Goal: Browse casually

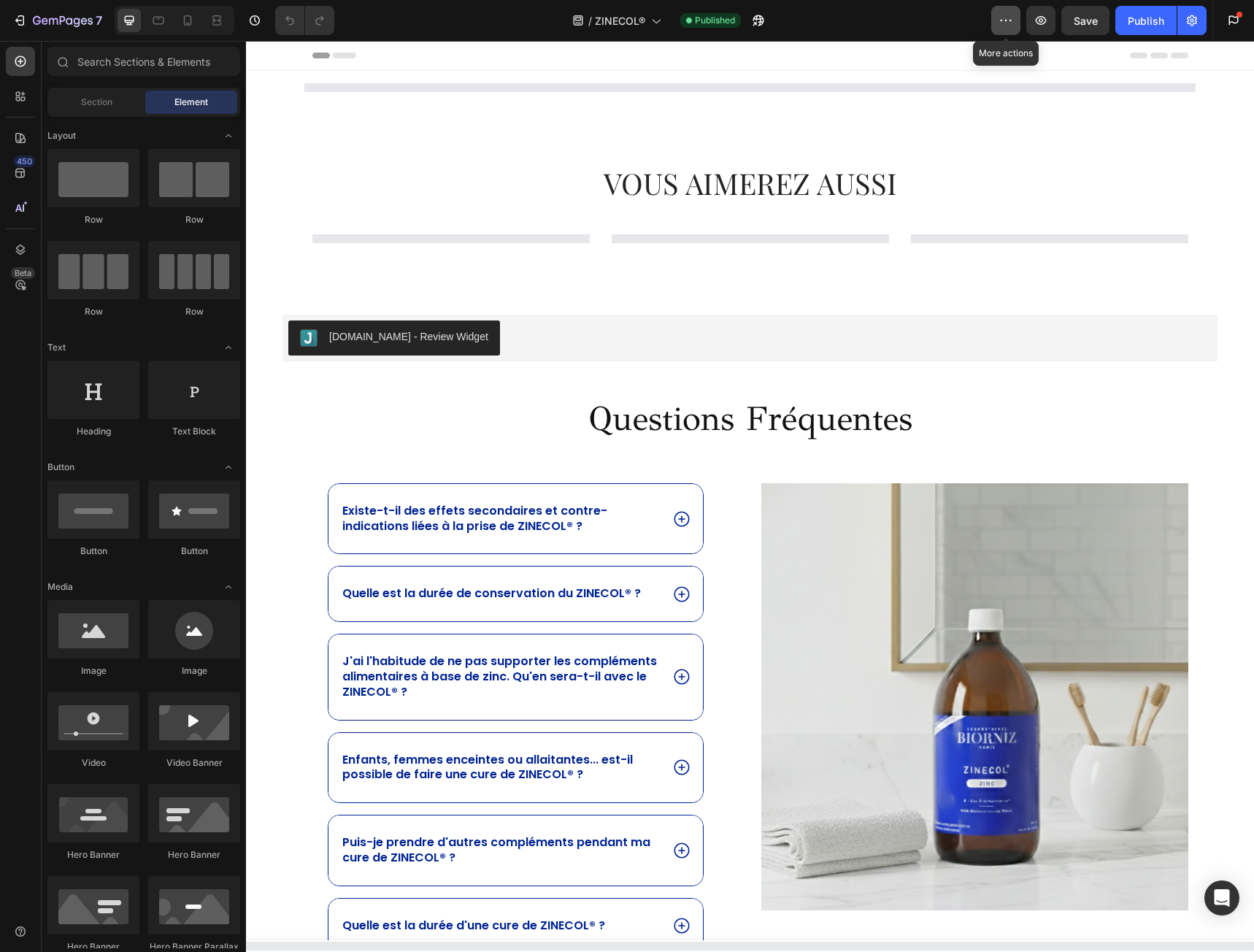
click at [1003, 17] on icon "button" at bounding box center [1006, 20] width 14 height 14
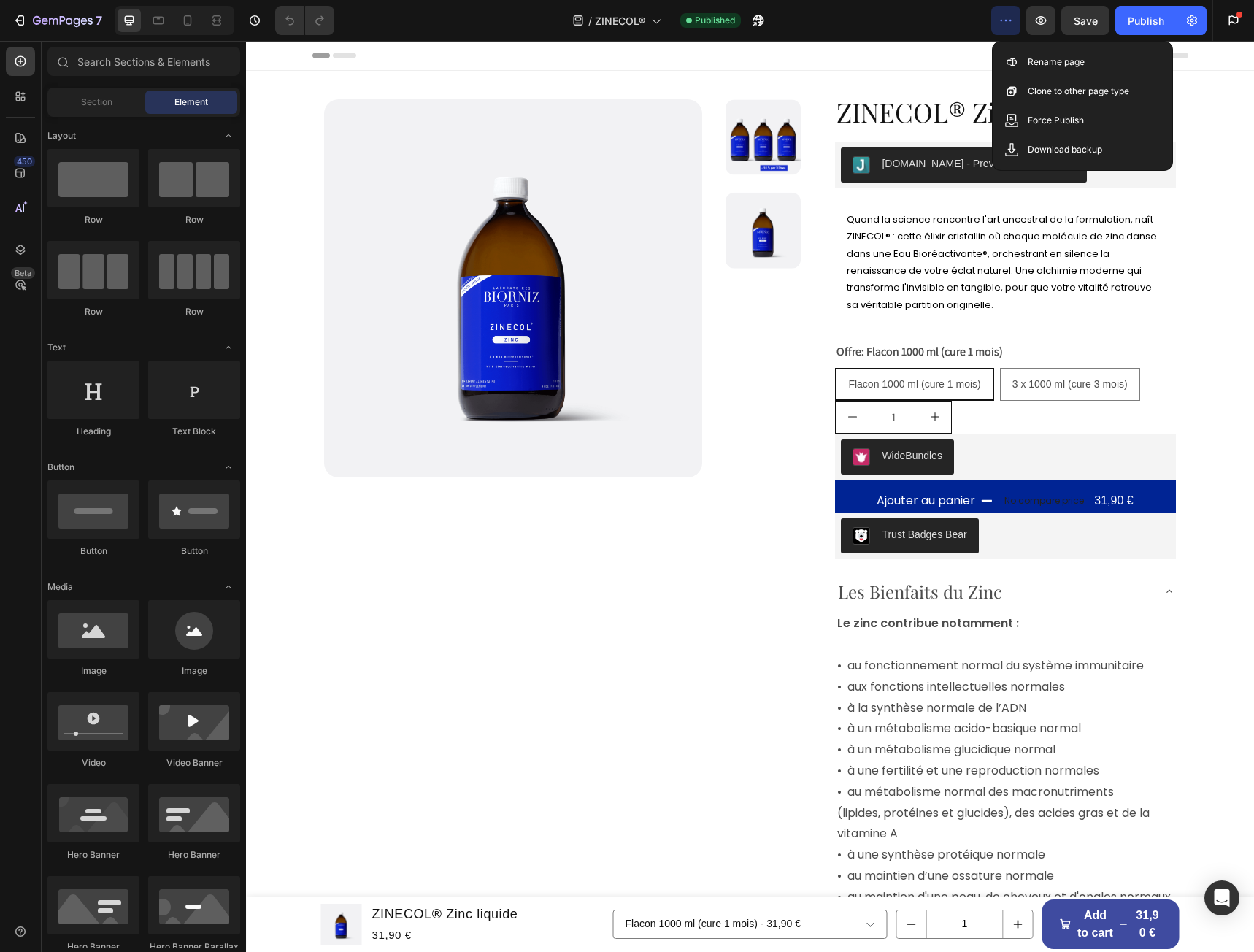
click at [1004, 20] on icon "button" at bounding box center [1006, 20] width 14 height 14
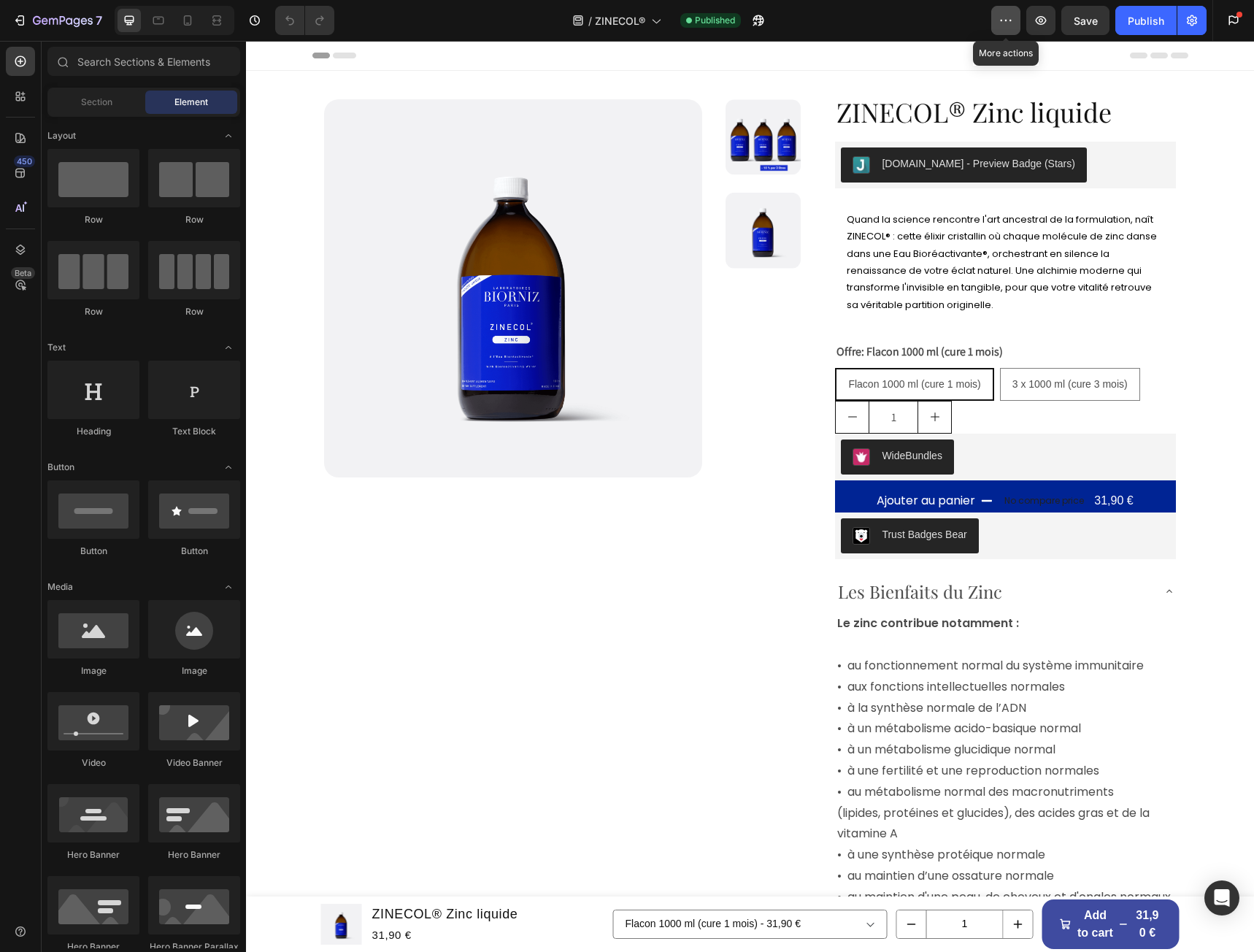
click at [1008, 21] on icon "button" at bounding box center [1006, 20] width 14 height 14
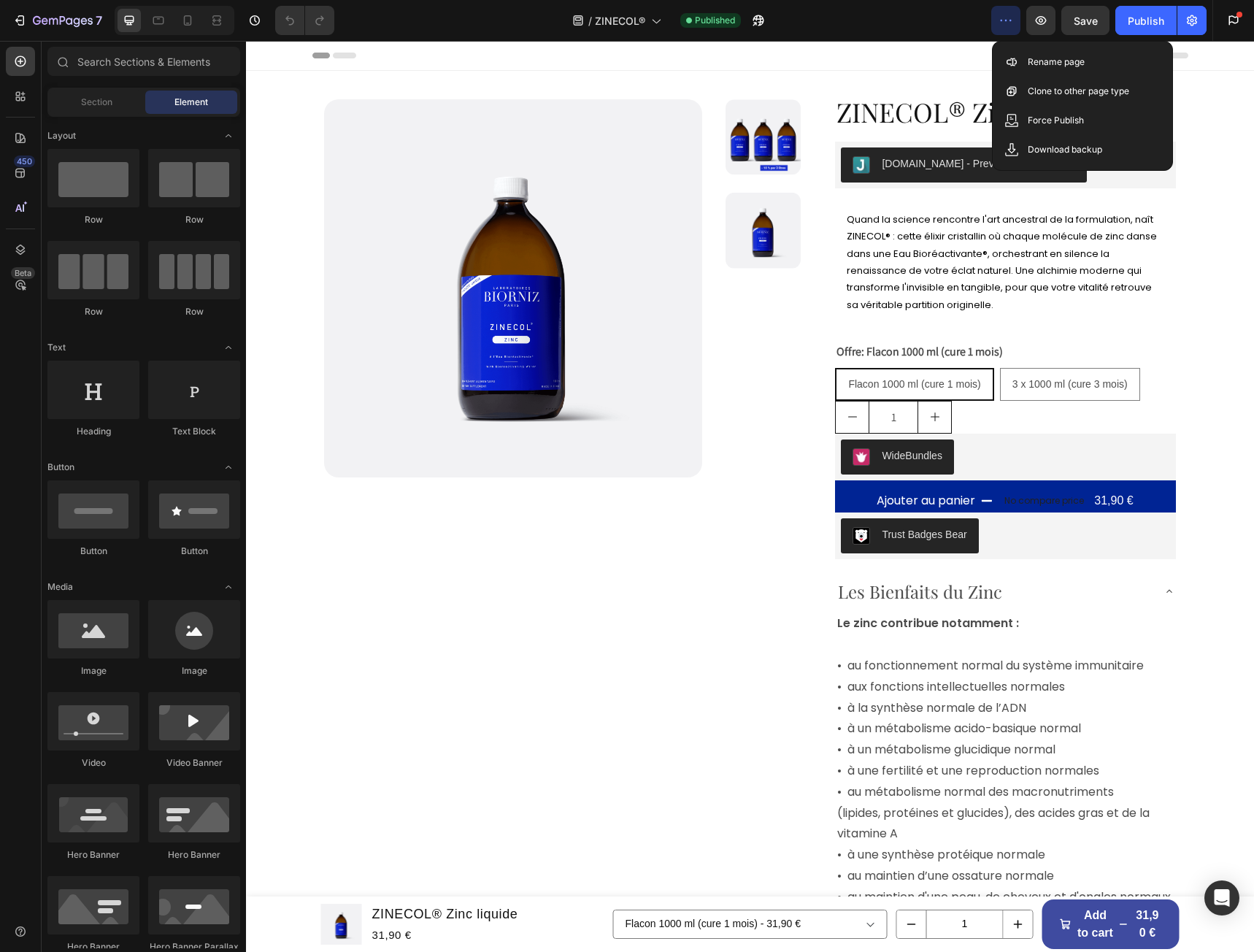
click at [1002, 19] on icon "button" at bounding box center [1006, 20] width 14 height 14
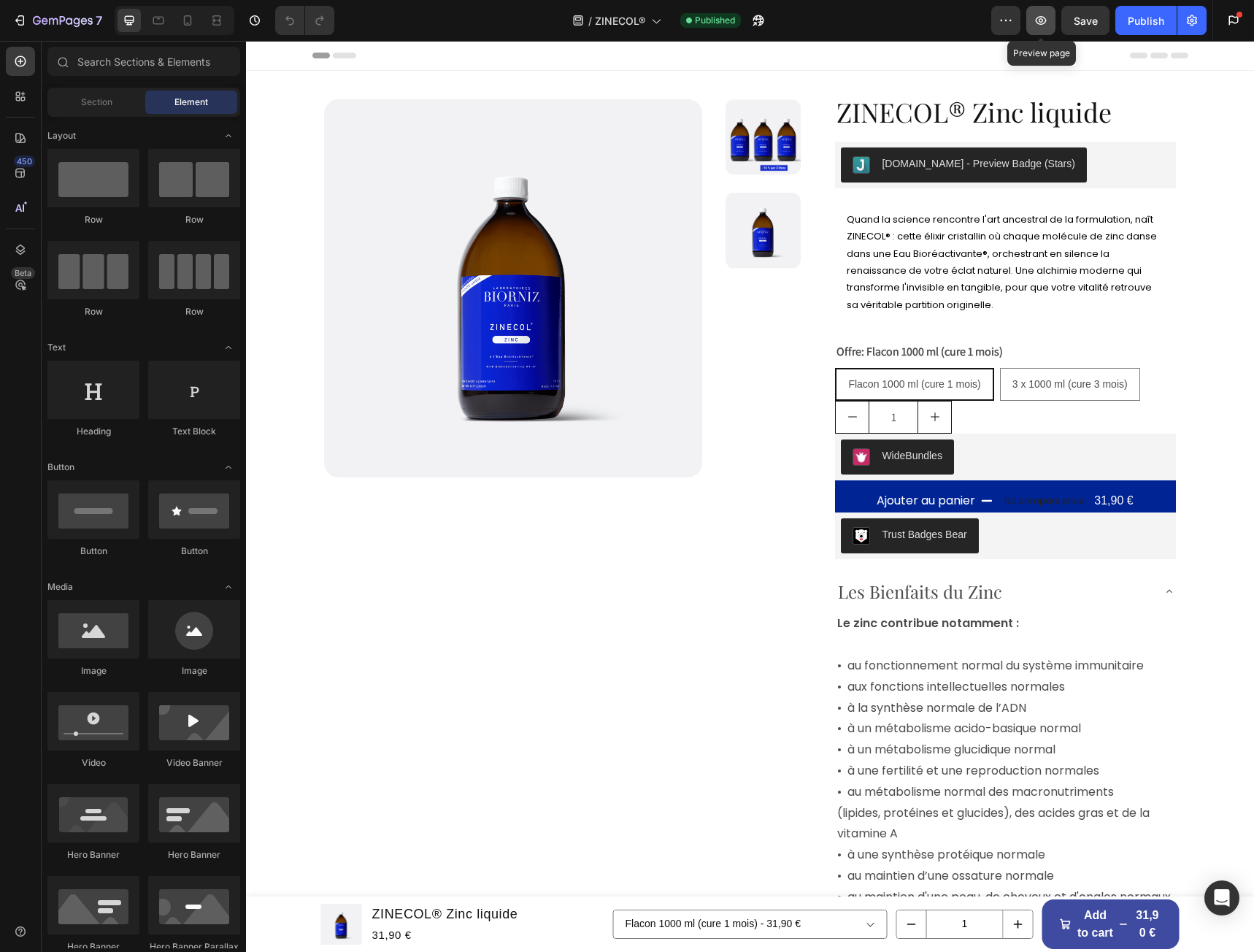
click at [1041, 17] on icon "button" at bounding box center [1042, 20] width 11 height 9
